Goal: Information Seeking & Learning: Learn about a topic

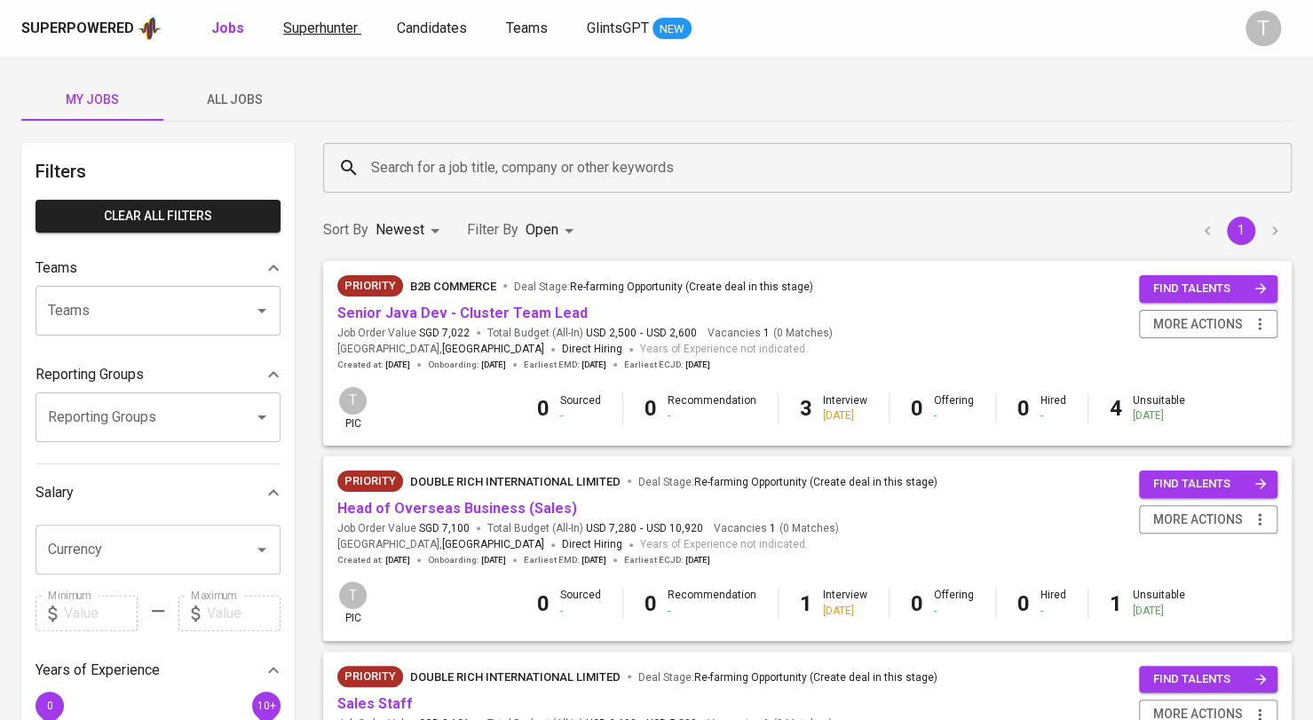
click at [290, 20] on span "Superhunter" at bounding box center [320, 28] width 75 height 17
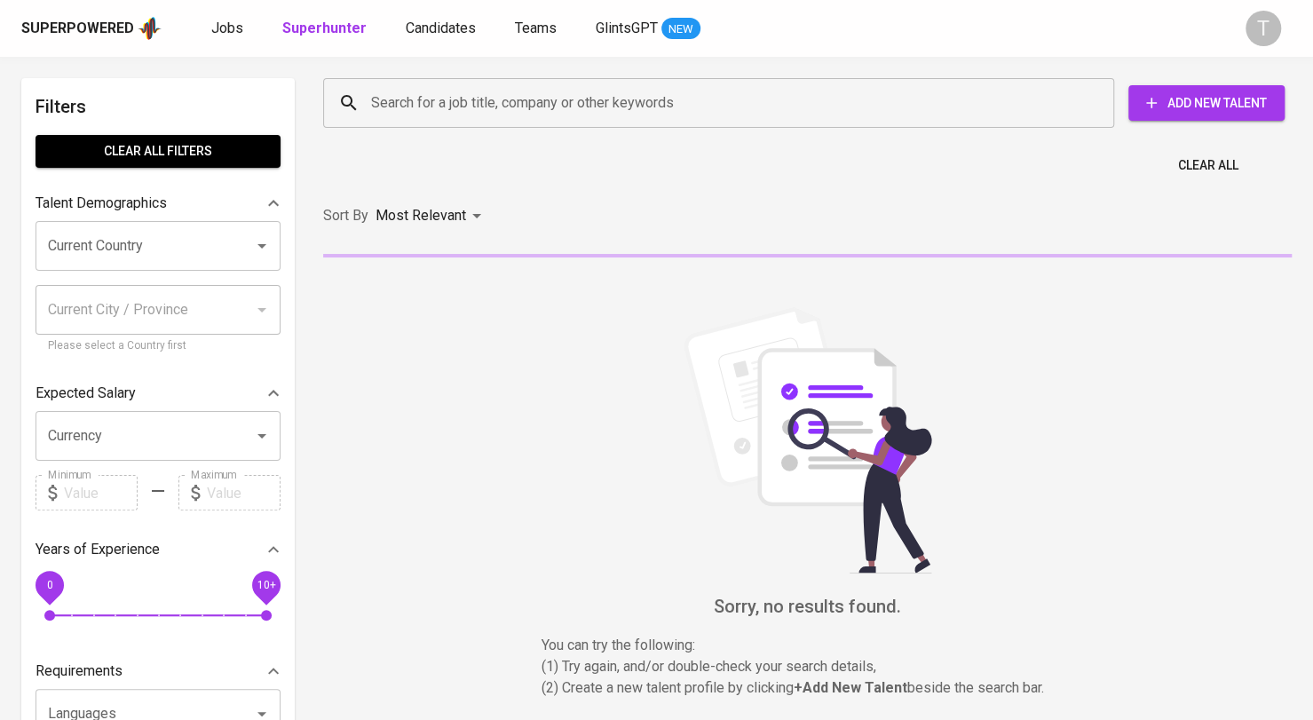
click at [476, 104] on input "Search for a job title, company or other keywords" at bounding box center [723, 103] width 713 height 34
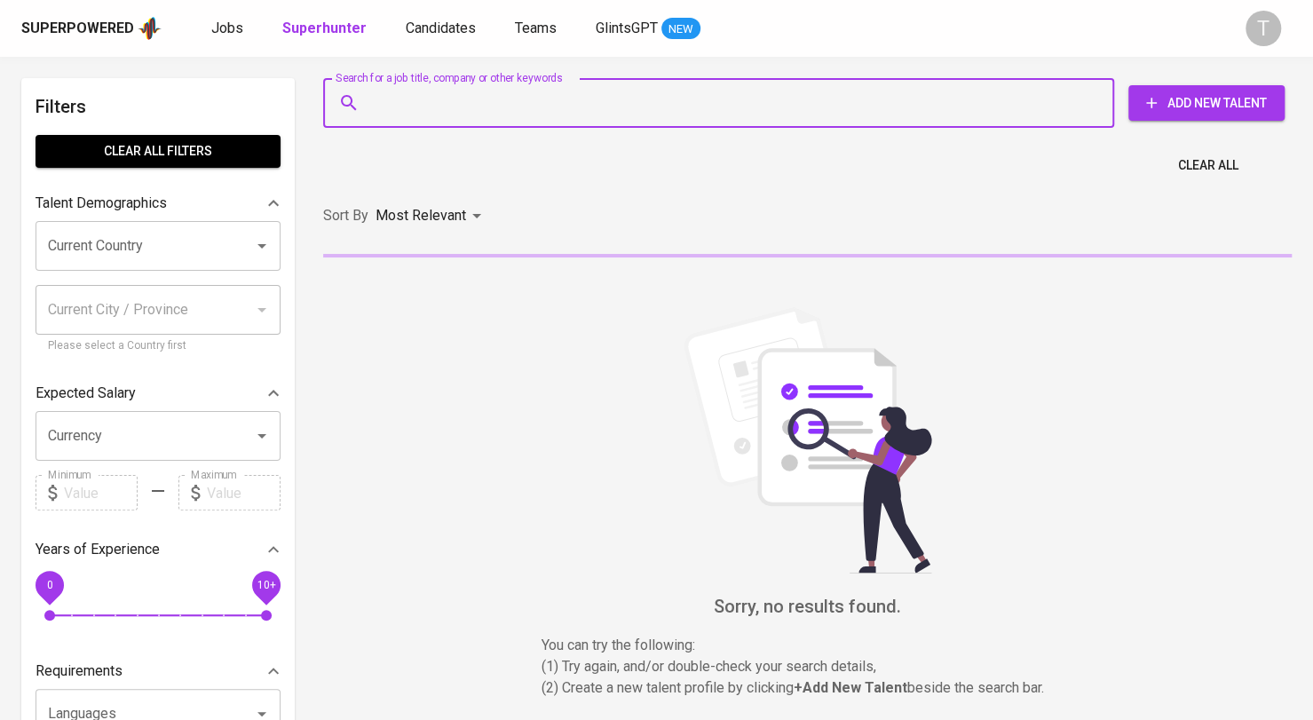
paste input "[EMAIL_ADDRESS][DOMAIN_NAME]"
type input "[EMAIL_ADDRESS][DOMAIN_NAME]"
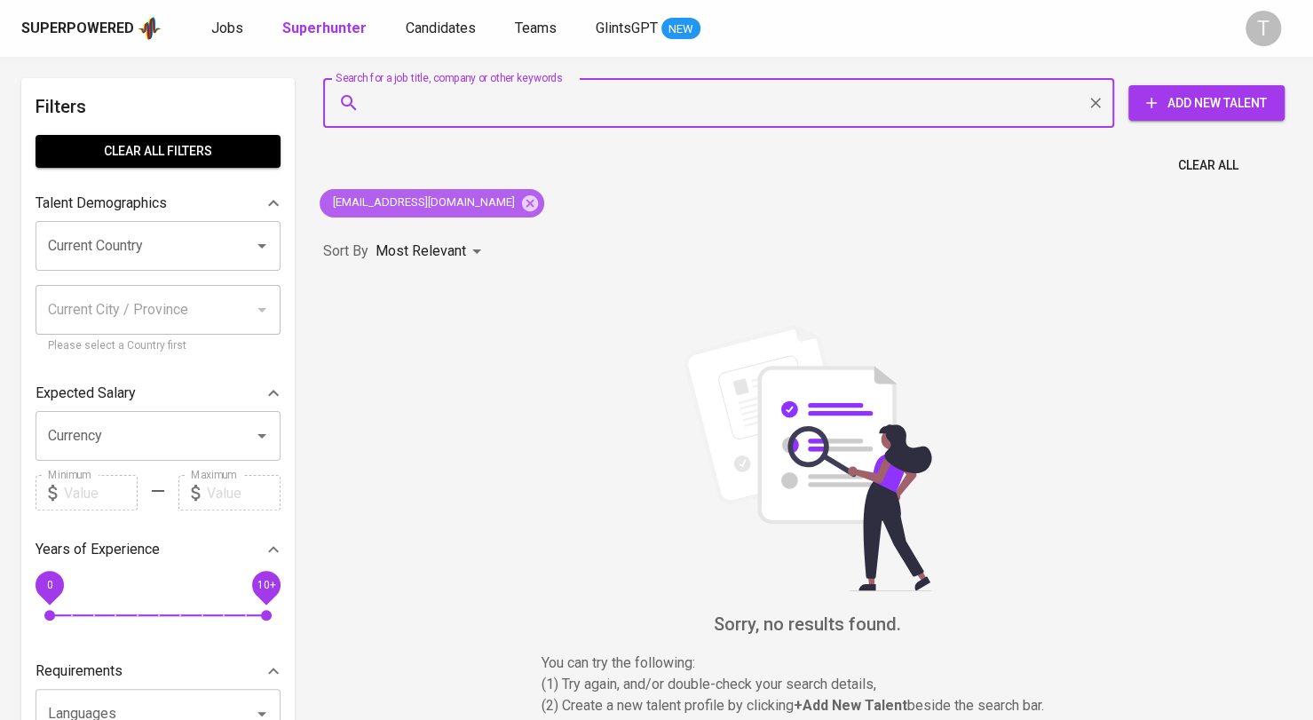
click at [522, 205] on icon at bounding box center [530, 202] width 16 height 16
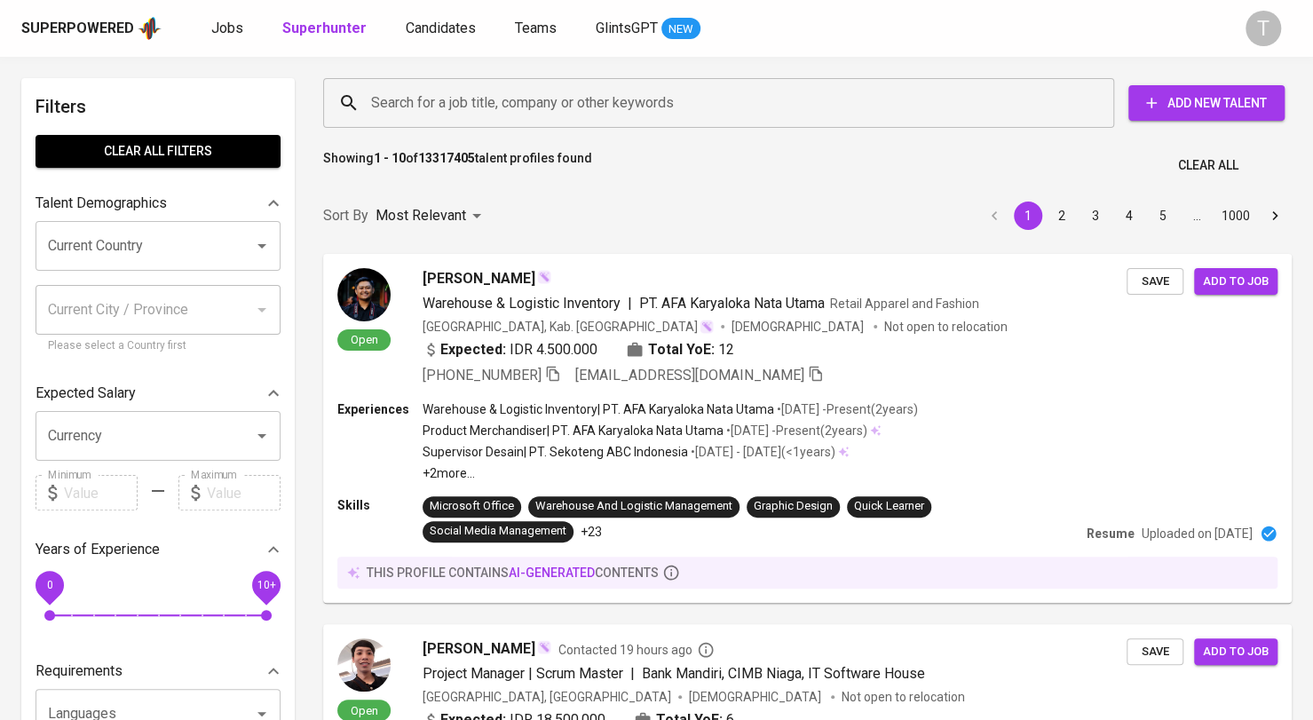
click at [234, 12] on div "Superpowered Jobs Superhunter Candidates Teams GlintsGPT NEW T" at bounding box center [656, 28] width 1313 height 57
click at [234, 20] on span "Jobs" at bounding box center [227, 28] width 32 height 17
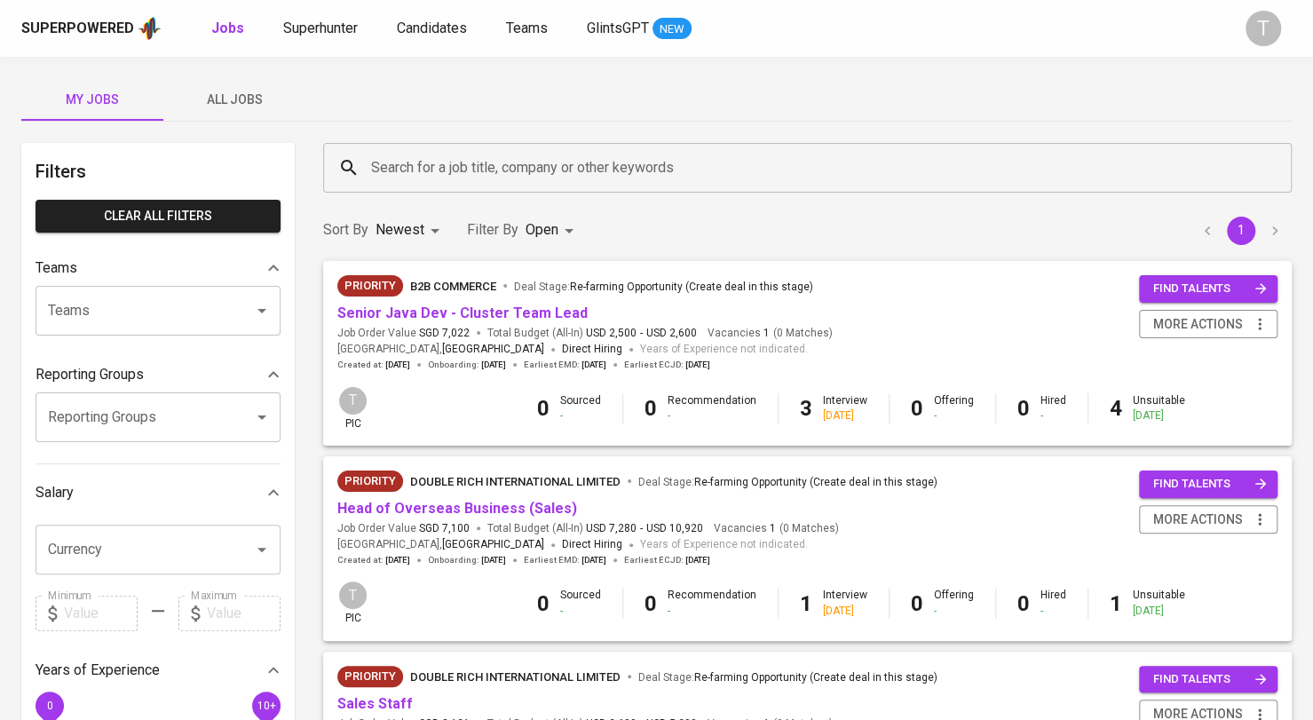
click at [256, 109] on span "All Jobs" at bounding box center [234, 100] width 121 height 22
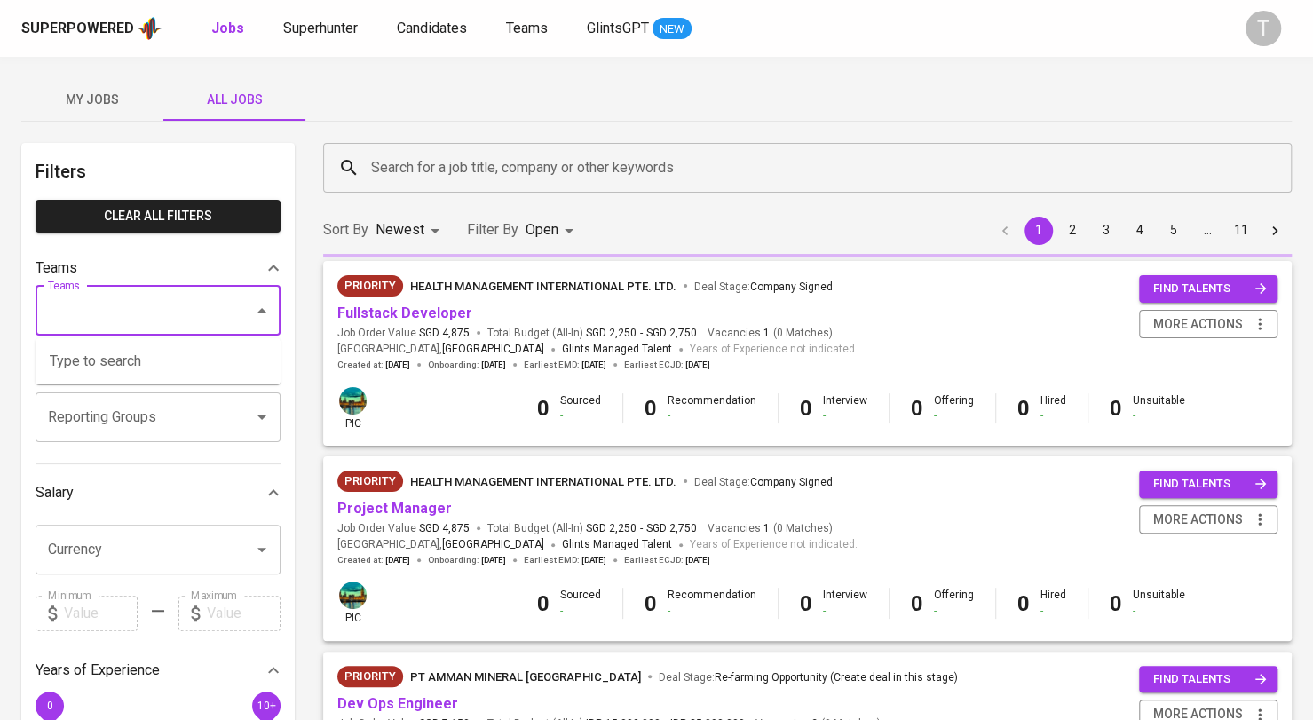
click at [199, 300] on input "Teams" at bounding box center [133, 311] width 179 height 34
type input "k"
type input "a"
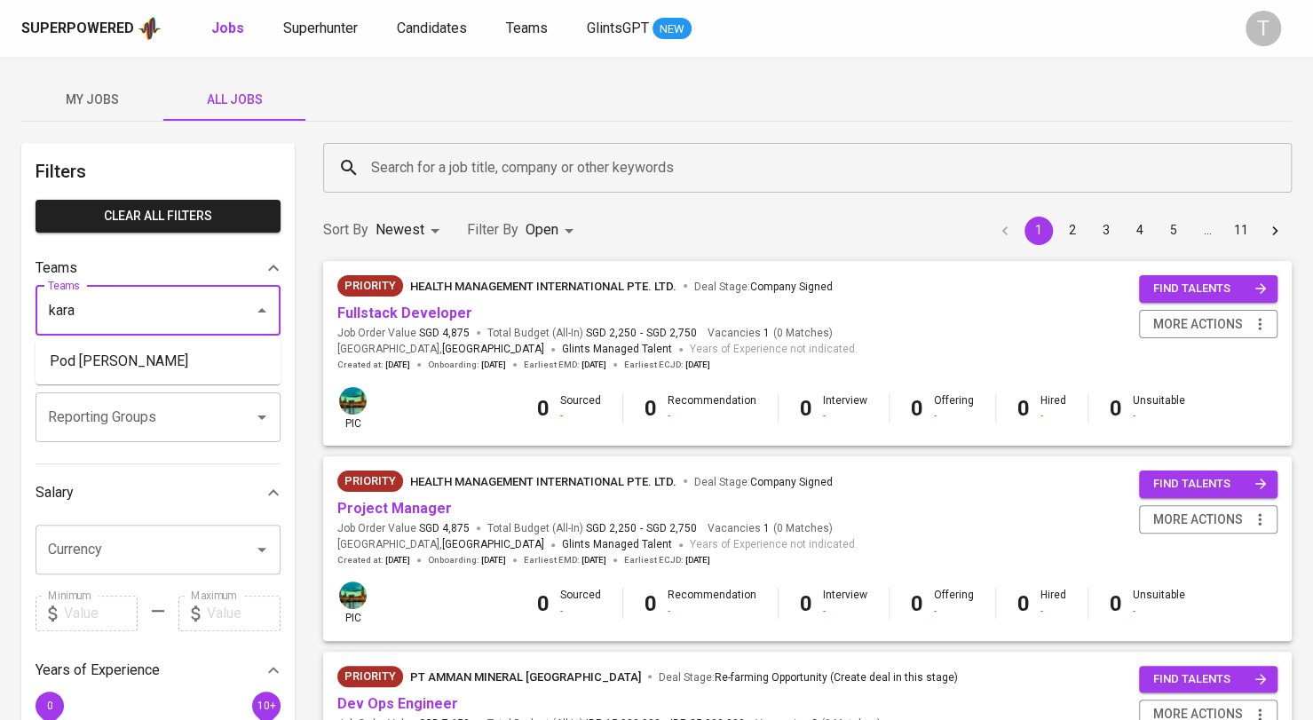
click at [167, 362] on li "Pod [PERSON_NAME]" at bounding box center [158, 361] width 245 height 32
type input "kara"
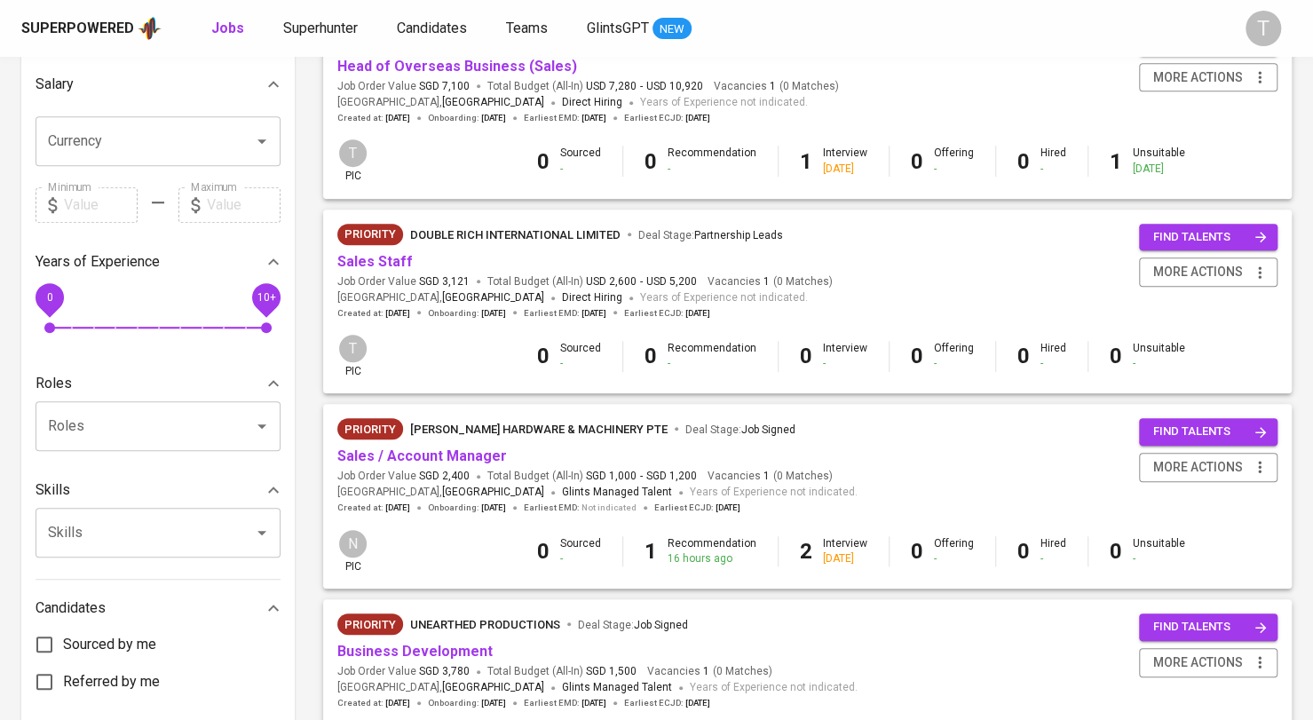
scroll to position [355, 0]
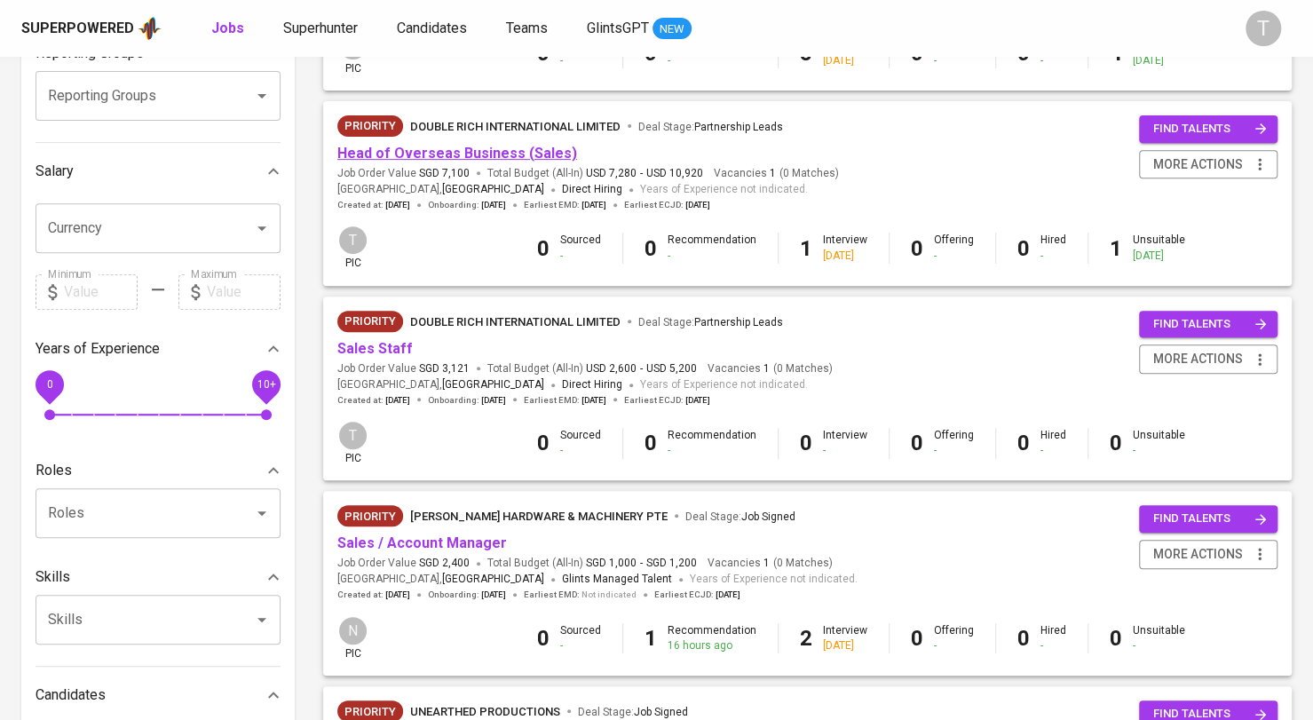
click at [540, 155] on link "Head of Overseas Business (Sales)" at bounding box center [457, 153] width 240 height 17
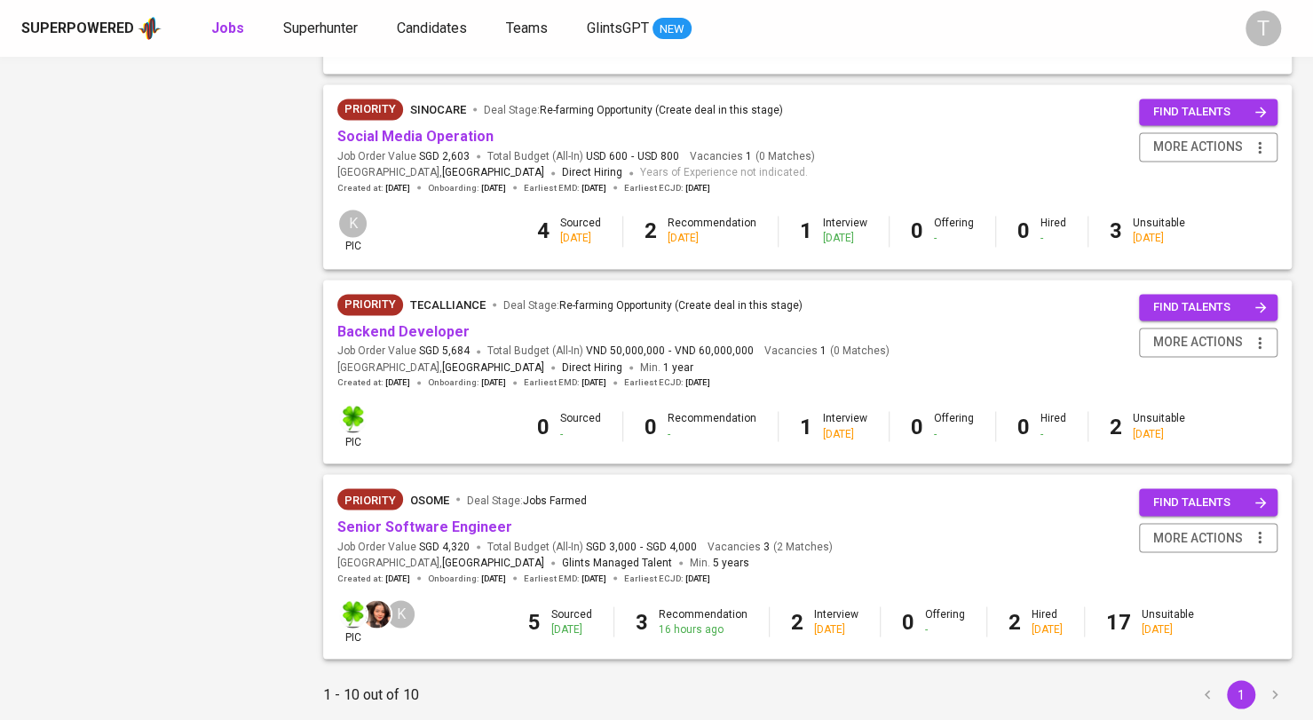
scroll to position [1600, 0]
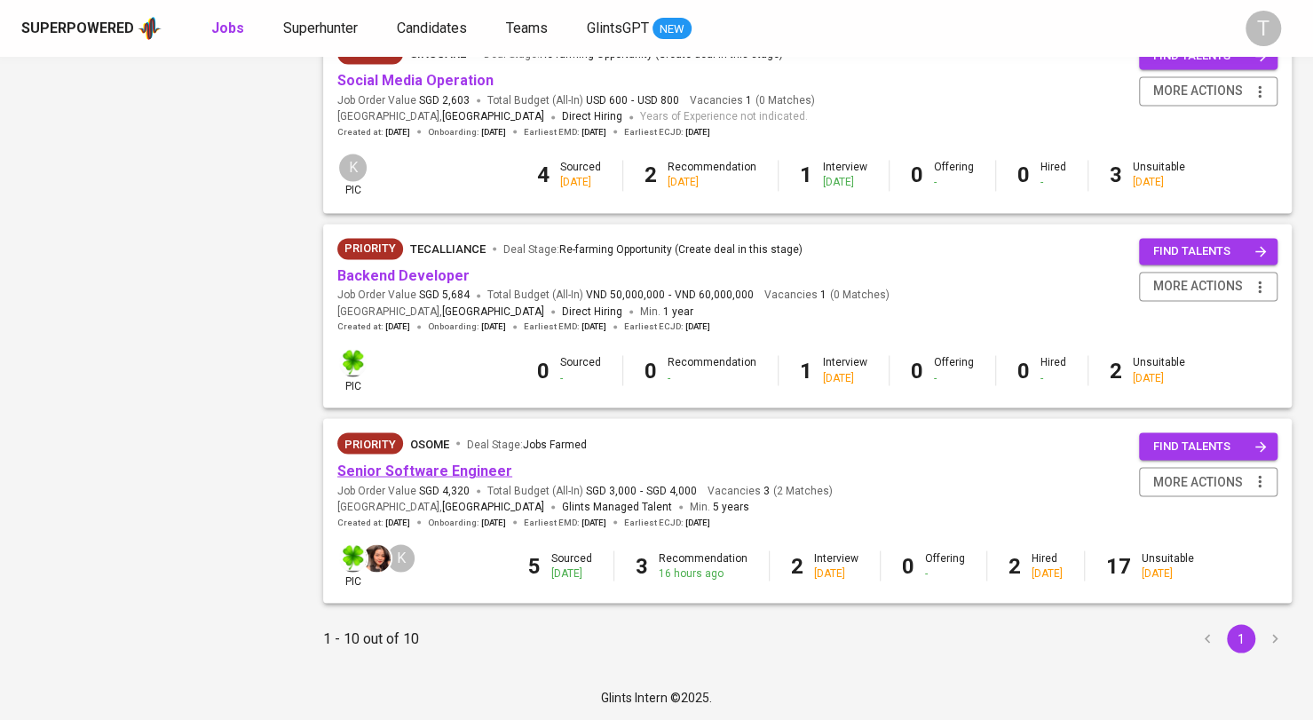
click at [461, 474] on link "Senior Software Engineer" at bounding box center [424, 470] width 175 height 17
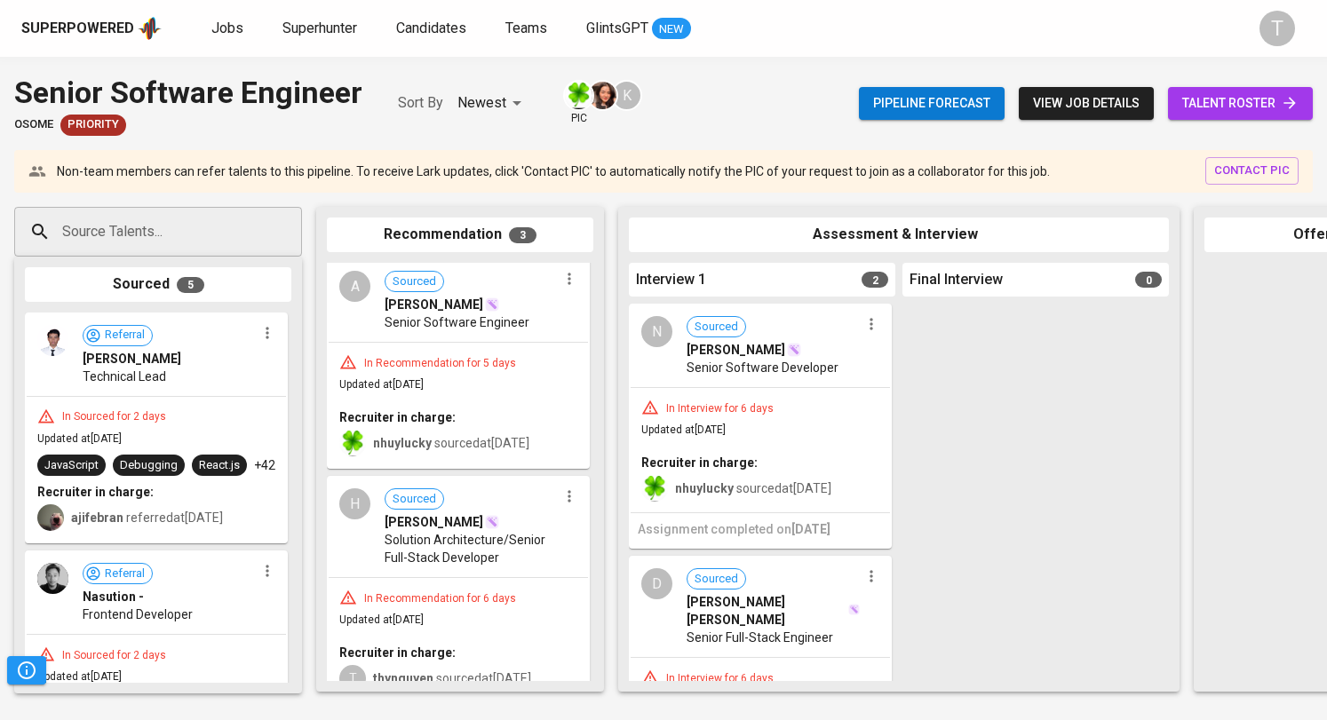
scroll to position [249, 0]
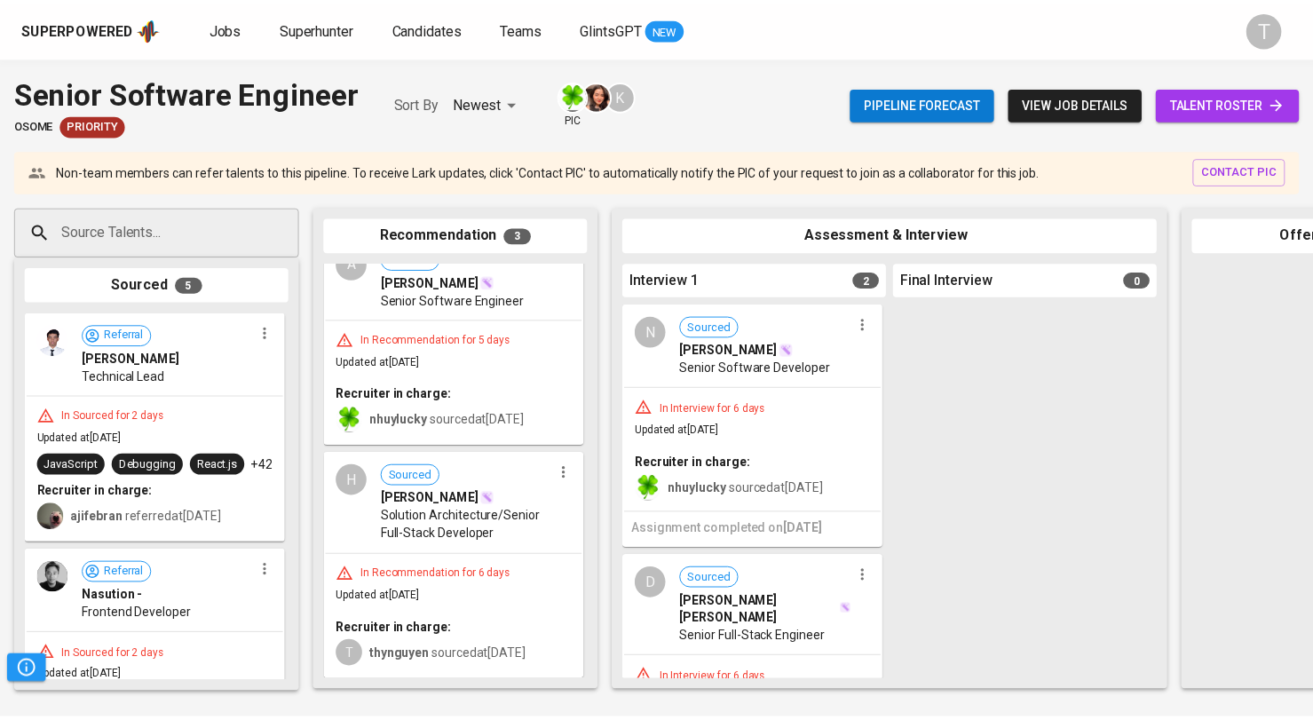
scroll to position [1600, 0]
